Goal: Check status: Check status

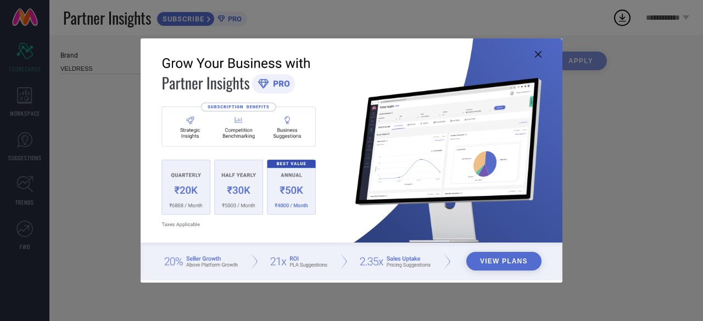
type input "All"
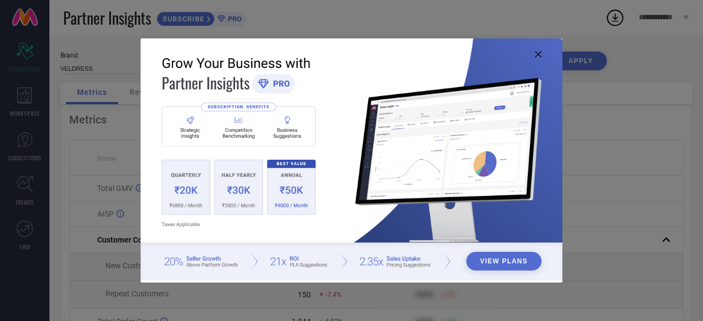
click at [537, 54] on icon at bounding box center [538, 54] width 7 height 7
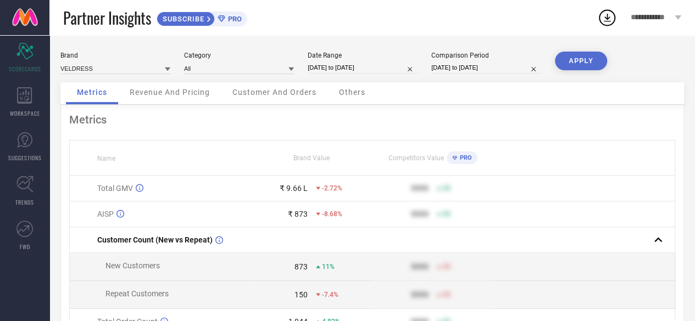
select select "8"
select select "2025"
select select "9"
select select "2025"
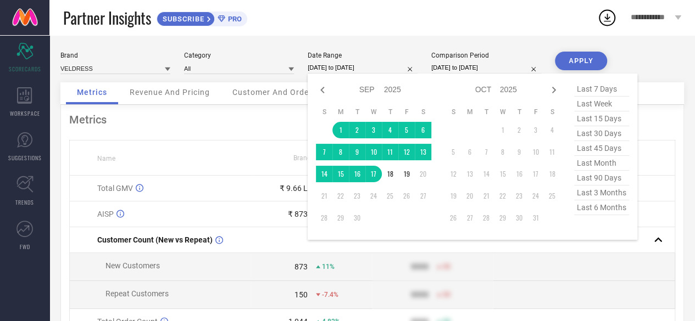
click at [363, 66] on input "[DATE] to [DATE]" at bounding box center [362, 68] width 110 height 12
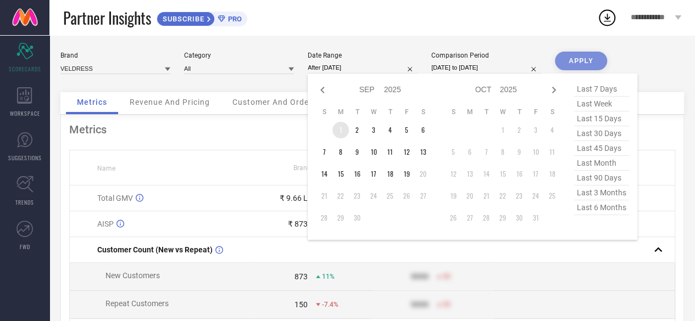
click at [335, 129] on td "1" at bounding box center [340, 130] width 16 height 16
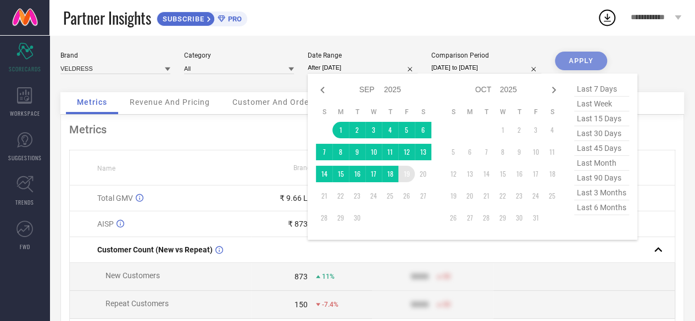
type input "[DATE] to [DATE]"
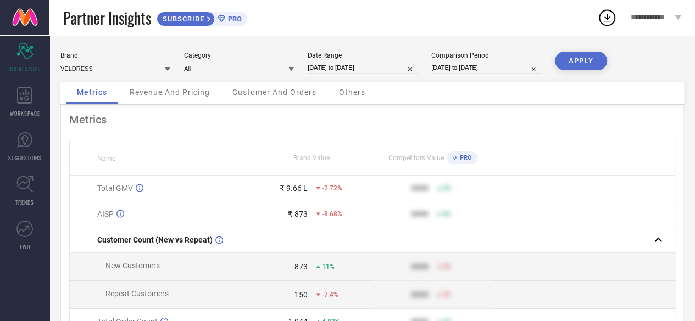
select select "7"
select select "2025"
select select "8"
select select "2025"
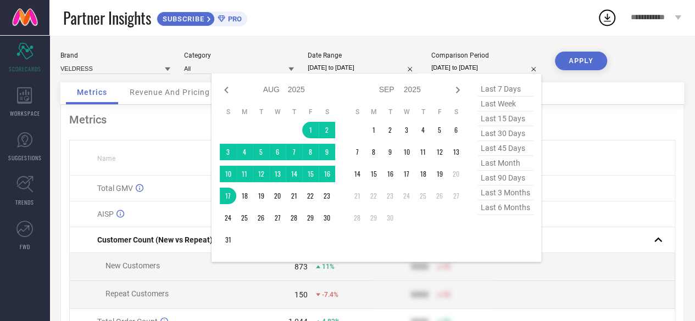
click at [464, 69] on input "[DATE] to [DATE]" at bounding box center [486, 68] width 110 height 12
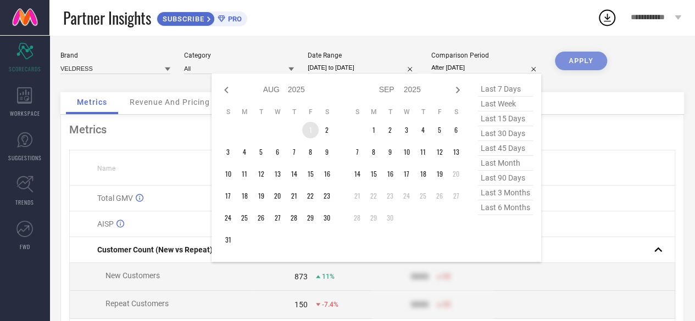
click at [307, 126] on td "1" at bounding box center [310, 130] width 16 height 16
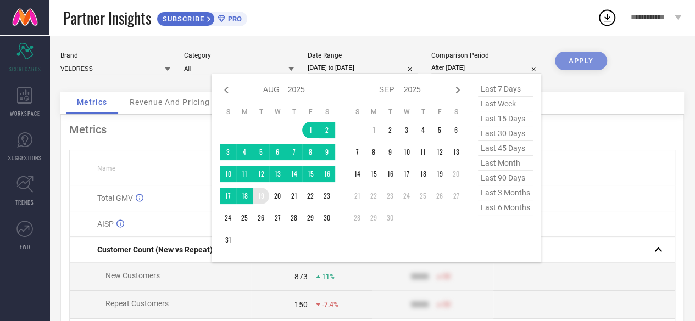
type input "[DATE] to [DATE]"
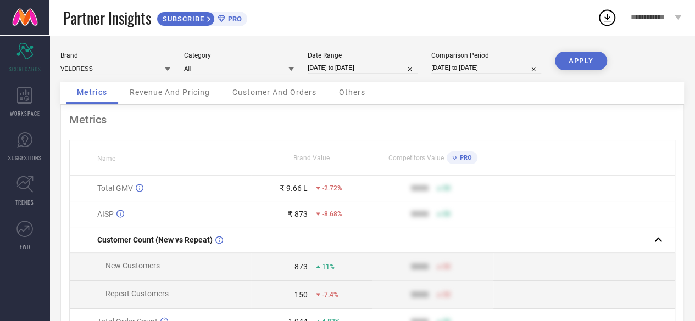
click at [597, 57] on button "APPLY" at bounding box center [581, 61] width 52 height 19
click at [340, 69] on input "[DATE] to [DATE]" at bounding box center [362, 68] width 110 height 12
select select "8"
select select "2025"
select select "9"
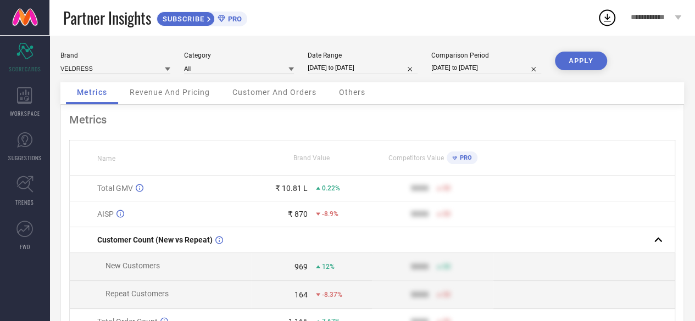
select select "2025"
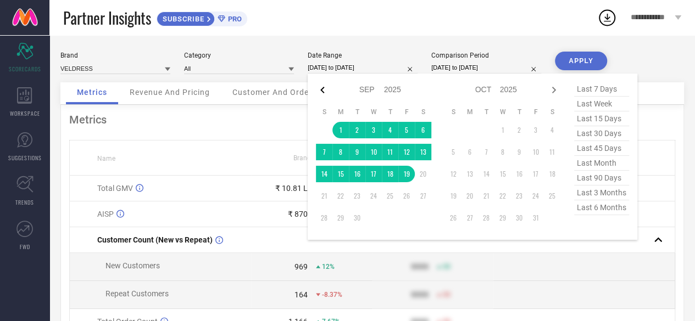
click at [318, 88] on icon at bounding box center [322, 89] width 13 height 13
select select "7"
select select "2025"
select select "8"
select select "2025"
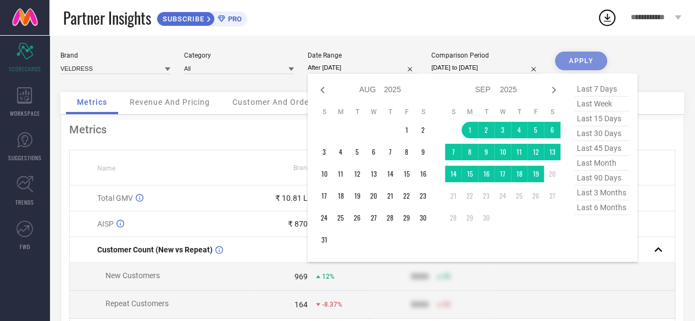
drag, startPoint x: 469, startPoint y: 131, endPoint x: 441, endPoint y: 130, distance: 28.0
click at [441, 130] on div "Jan Feb Mar Apr May Jun [DATE] Aug Sep Oct Nov [DATE] 2016 2017 2018 2019 2020 …" at bounding box center [438, 168] width 244 height 172
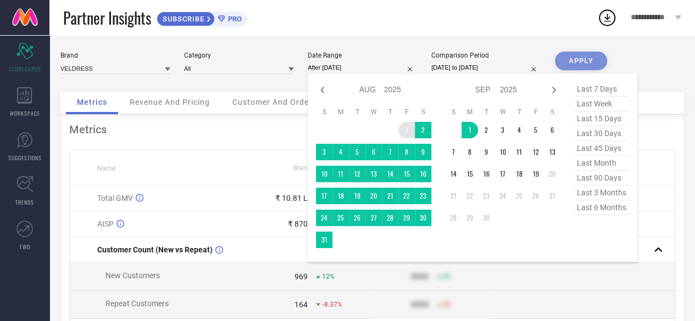
type input "[DATE] to [DATE]"
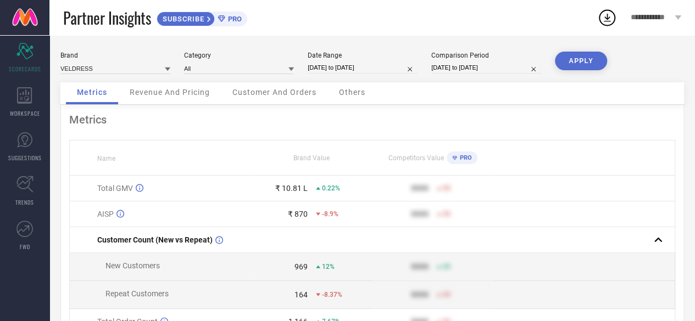
select select "7"
select select "2025"
select select "8"
select select "2025"
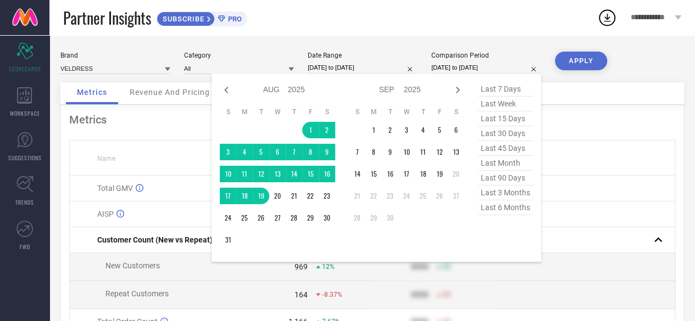
click at [459, 68] on input "[DATE] to [DATE]" at bounding box center [486, 68] width 110 height 12
click at [228, 91] on icon at bounding box center [226, 89] width 13 height 13
select select "6"
select select "2025"
select select "7"
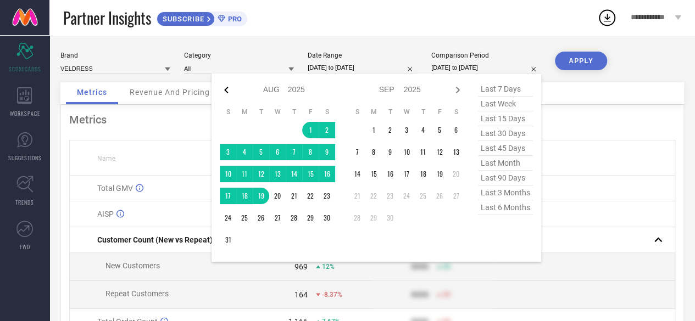
select select "2025"
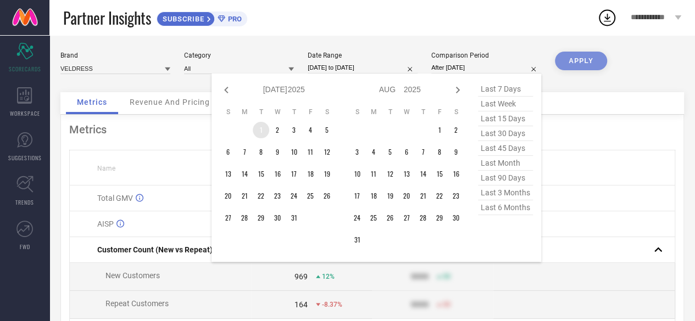
click at [262, 128] on td "1" at bounding box center [261, 130] width 16 height 16
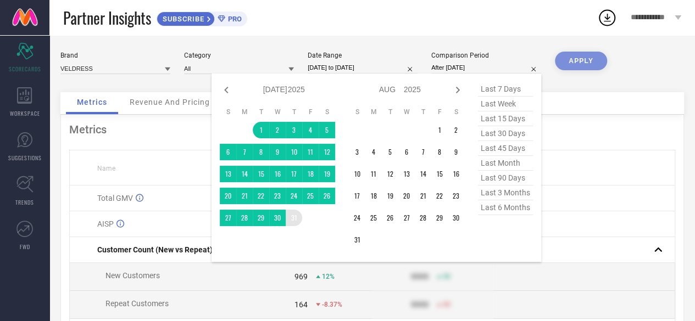
type input "[DATE] to [DATE]"
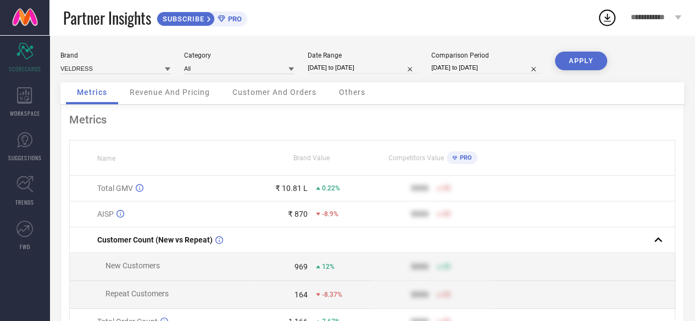
click at [591, 58] on button "APPLY" at bounding box center [581, 61] width 52 height 19
